Goal: Task Accomplishment & Management: Manage account settings

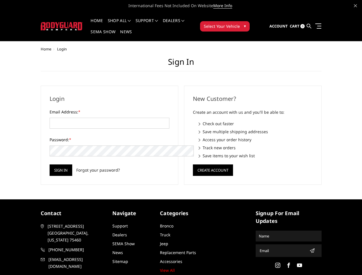
click at [181, 137] on div "New Customer? Create an account with us and you'll be able to: Check out faster…" at bounding box center [252, 135] width 143 height 99
click at [154, 21] on li "Support FAQ Install Instructions Shipping Warranty Terms & Conditions Cancellat…" at bounding box center [146, 24] width 27 height 11
click at [154, 24] on li "Support FAQ Install Instructions Shipping Warranty Terms & Conditions Cancellat…" at bounding box center [146, 24] width 27 height 11
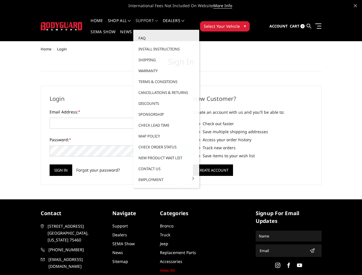
click at [240, 23] on span "Select Your Vehicle" at bounding box center [222, 26] width 36 height 6
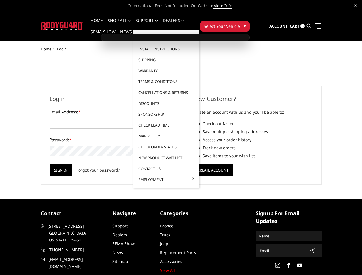
click at [240, 23] on span "Select Your Vehicle" at bounding box center [222, 26] width 36 height 6
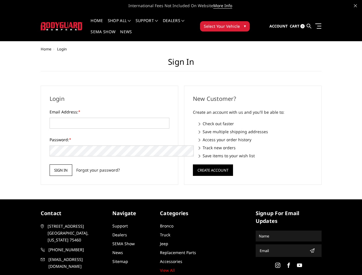
click at [50, 164] on input "Sign in" at bounding box center [61, 169] width 23 height 11
click at [212, 164] on button "Create Account" at bounding box center [213, 169] width 40 height 11
click at [309, 248] on icon "submit" at bounding box center [311, 250] width 5 height 5
